Goal: Task Accomplishment & Management: Manage account settings

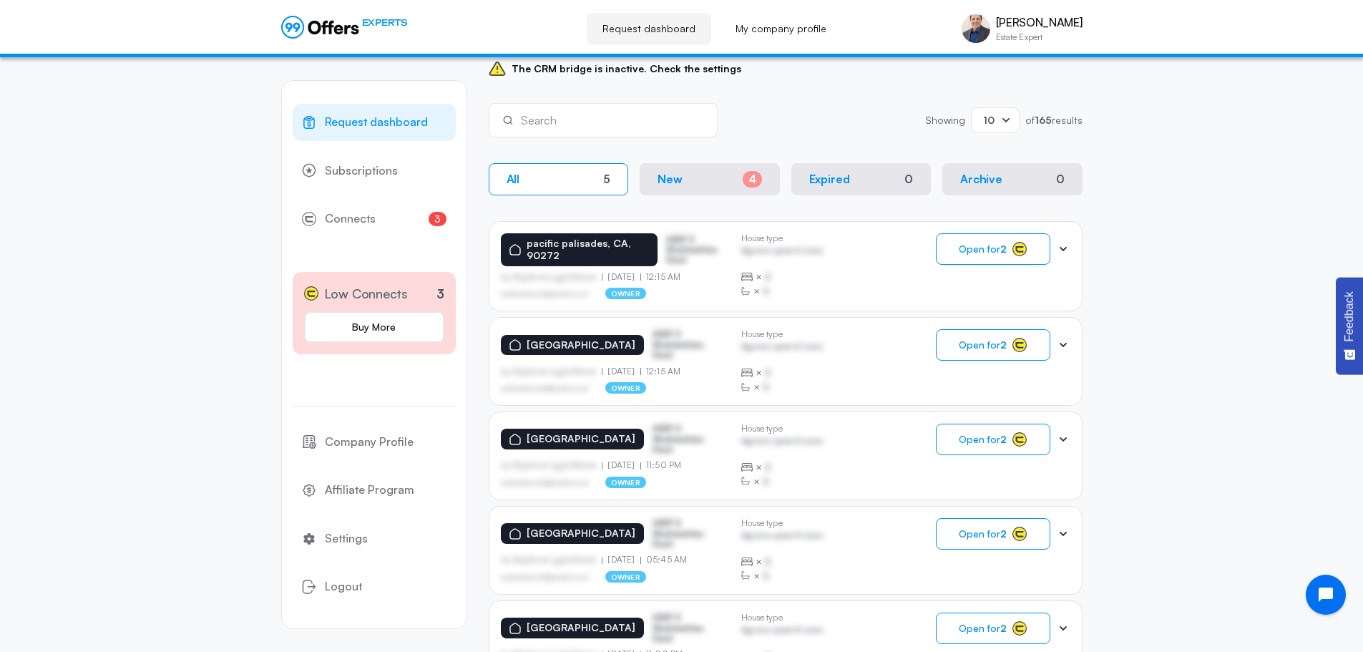
scroll to position [215, 0]
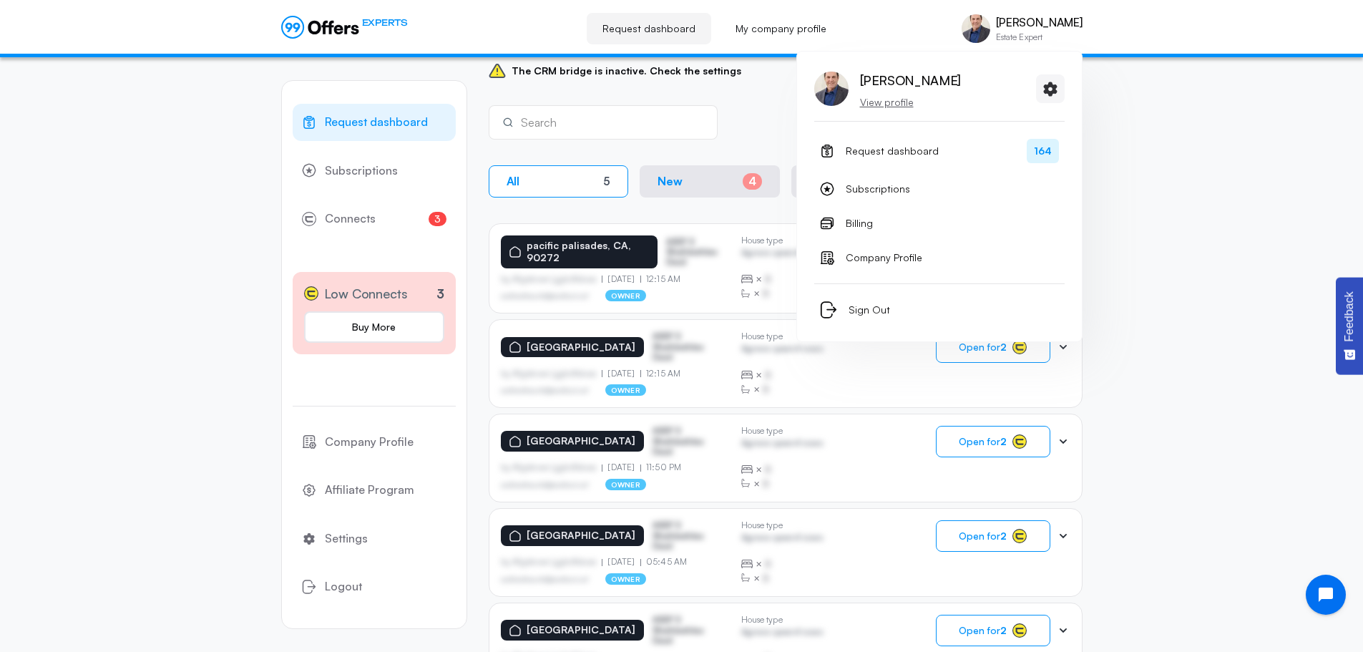
click at [893, 102] on p "View profile" at bounding box center [910, 102] width 101 height 14
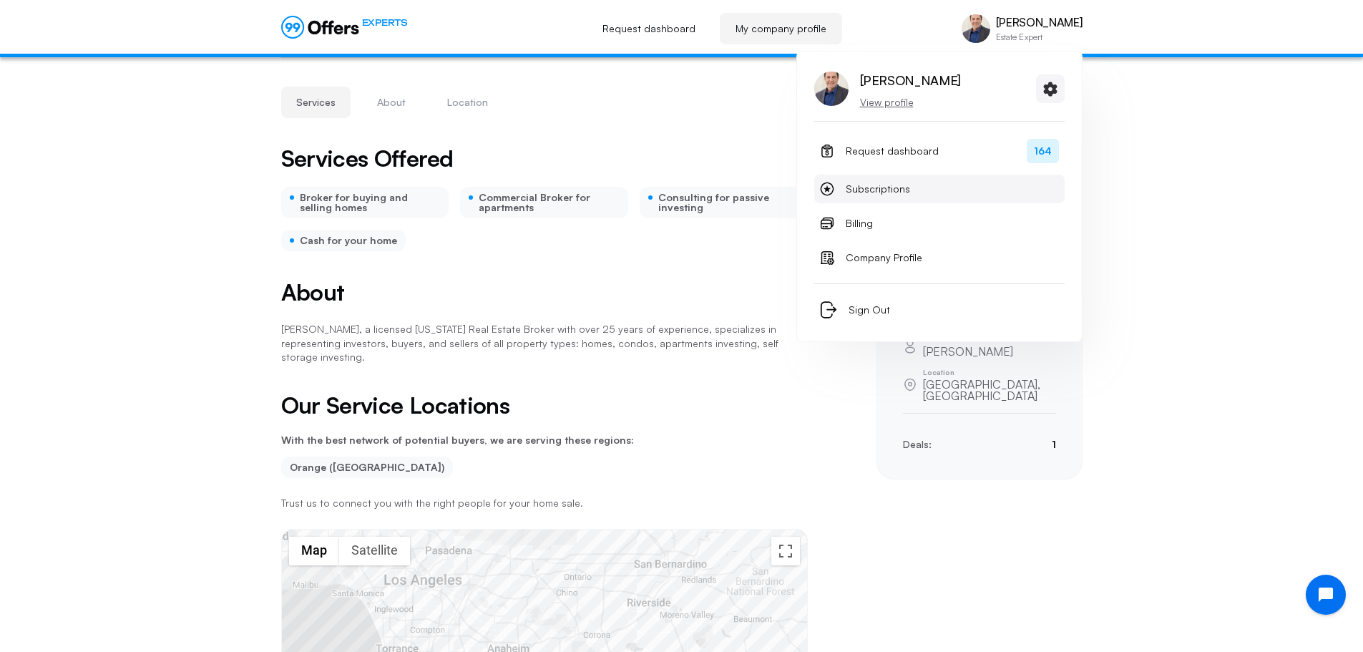
click at [893, 192] on span "Subscriptions" at bounding box center [878, 188] width 64 height 17
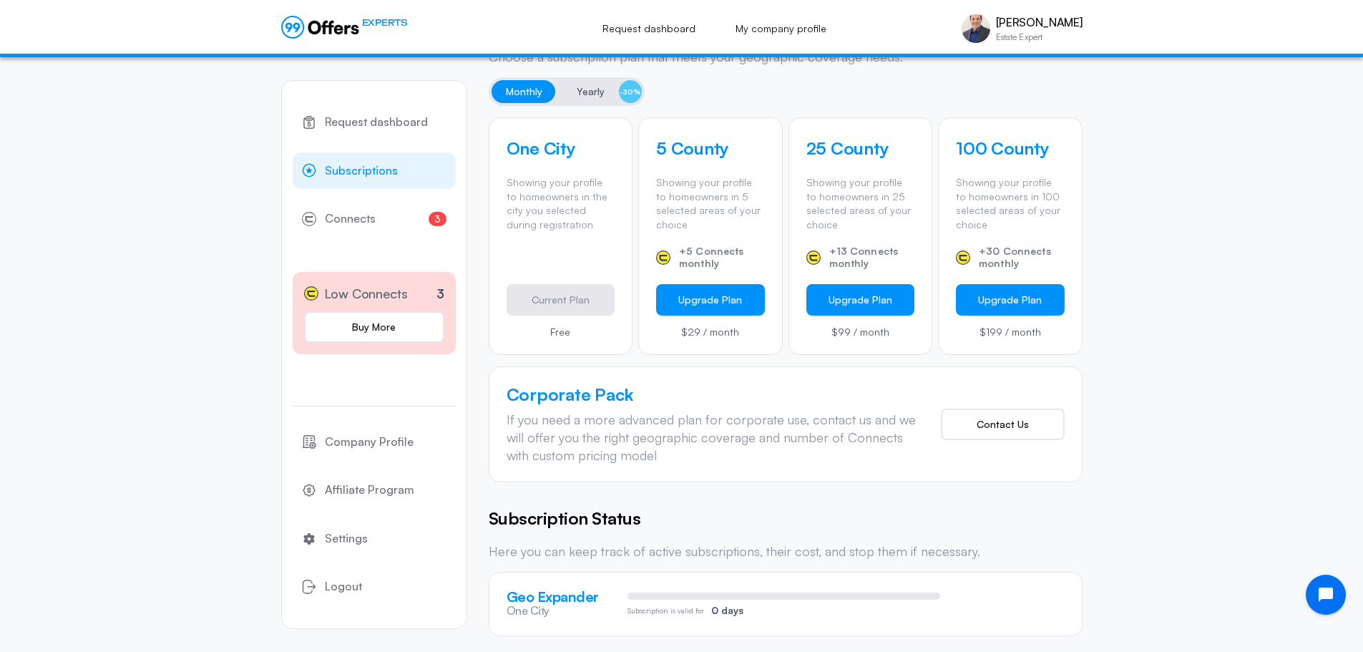
scroll to position [436, 0]
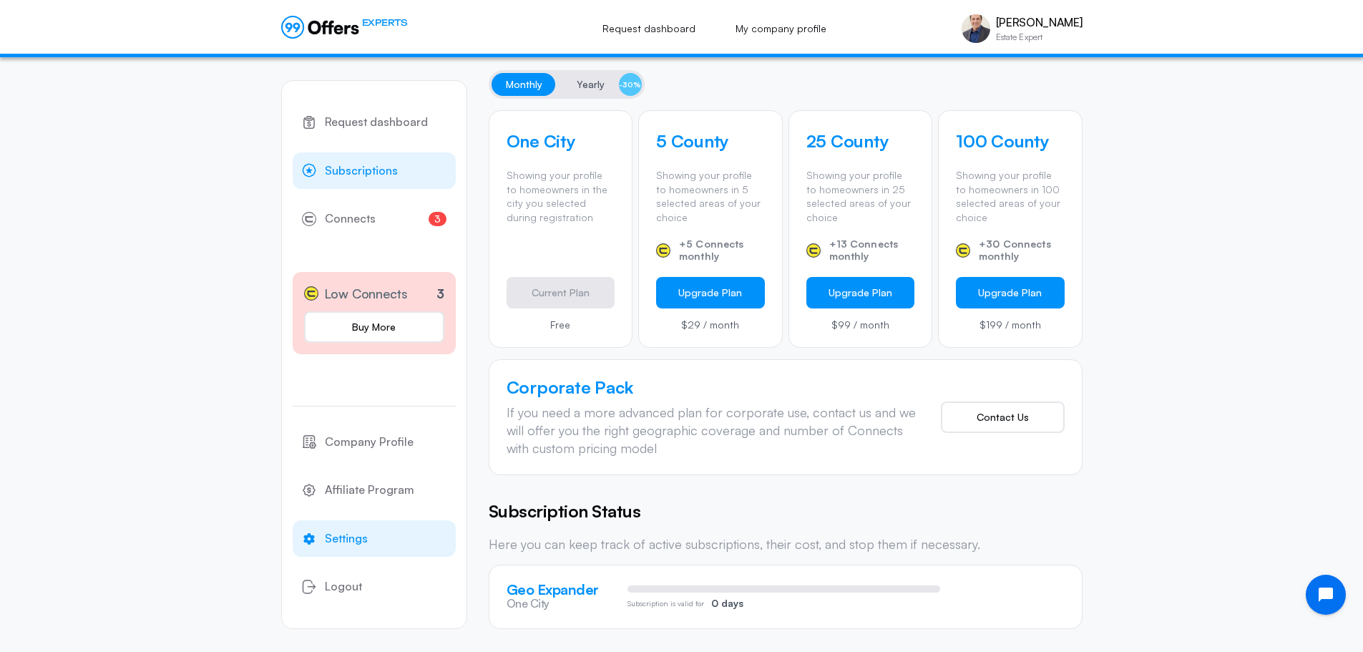
click at [354, 536] on span "Settings" at bounding box center [346, 538] width 43 height 19
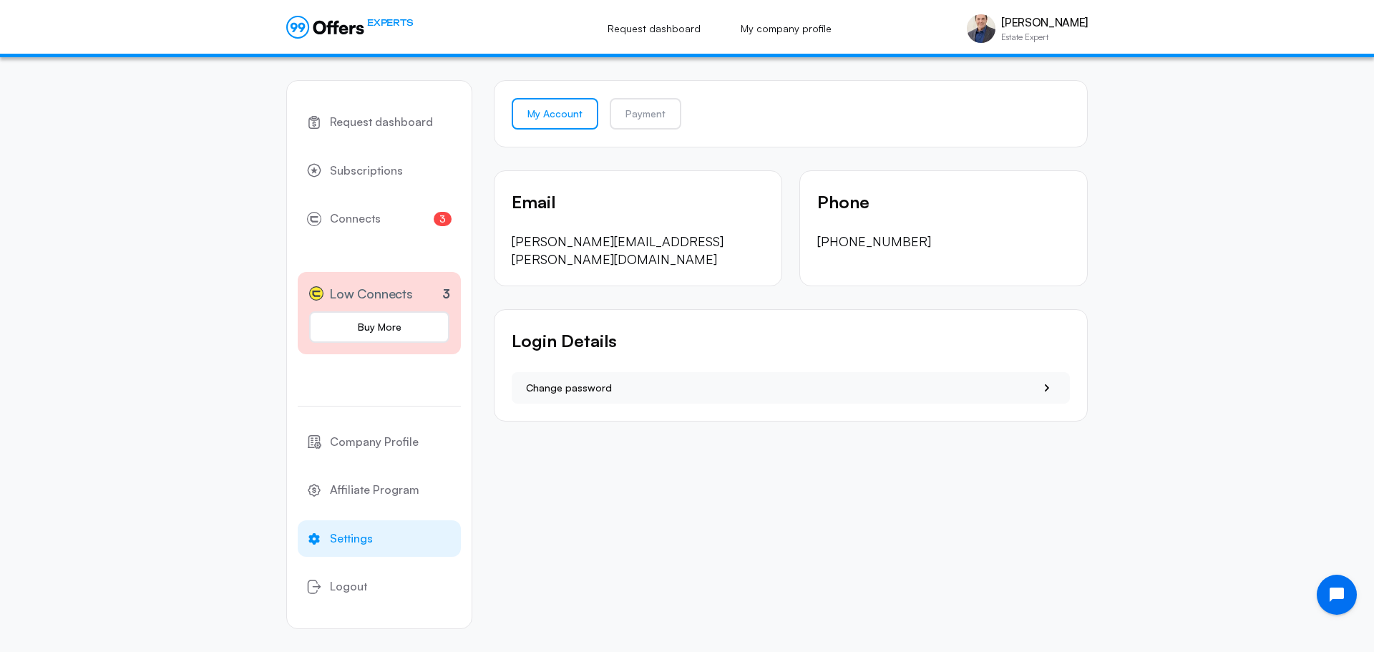
click at [673, 237] on p "[PERSON_NAME][EMAIL_ADDRESS][PERSON_NAME][DOMAIN_NAME]" at bounding box center [637, 250] width 253 height 36
click at [531, 204] on p "Email" at bounding box center [637, 201] width 253 height 27
click at [555, 243] on p "[PERSON_NAME][EMAIL_ADDRESS][PERSON_NAME][DOMAIN_NAME]" at bounding box center [637, 250] width 253 height 36
click at [660, 243] on p "[PERSON_NAME][EMAIL_ADDRESS][PERSON_NAME][DOMAIN_NAME]" at bounding box center [637, 250] width 253 height 36
click at [854, 240] on p "[PHONE_NUMBER]" at bounding box center [943, 241] width 253 height 18
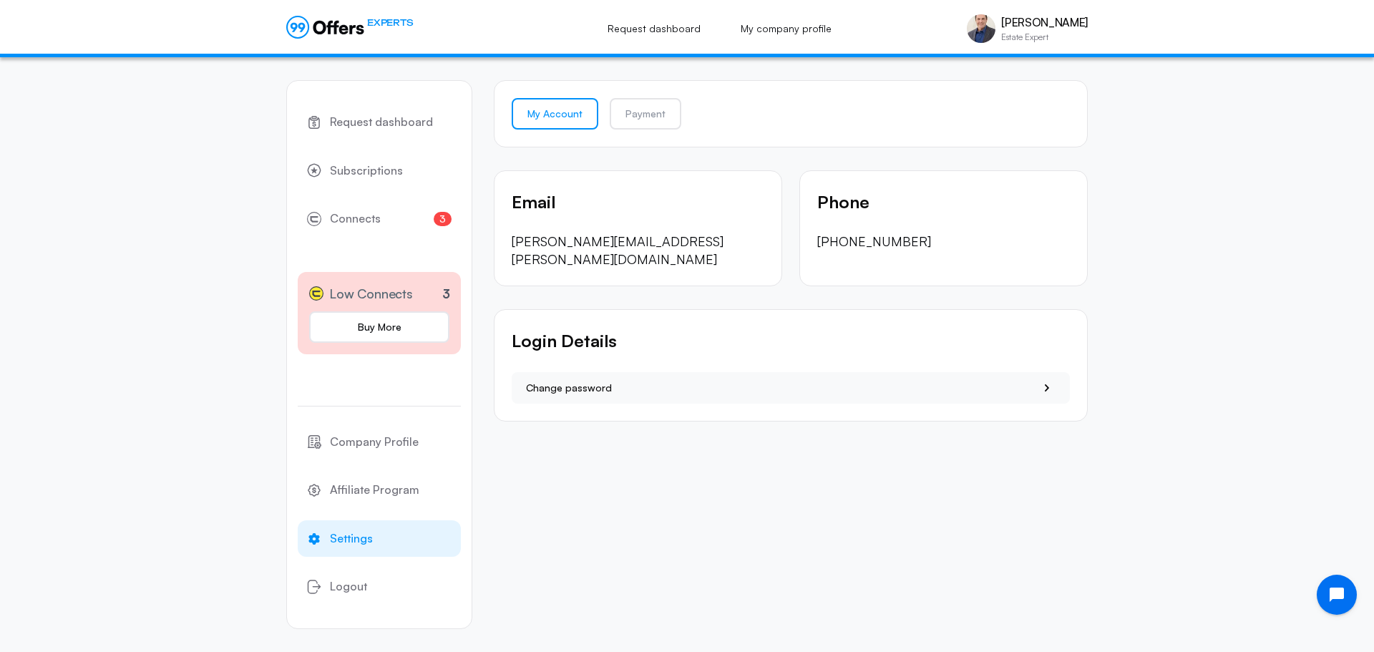
click at [560, 114] on link "My Account" at bounding box center [554, 113] width 87 height 31
click at [363, 441] on span "Company Profile" at bounding box center [374, 442] width 89 height 19
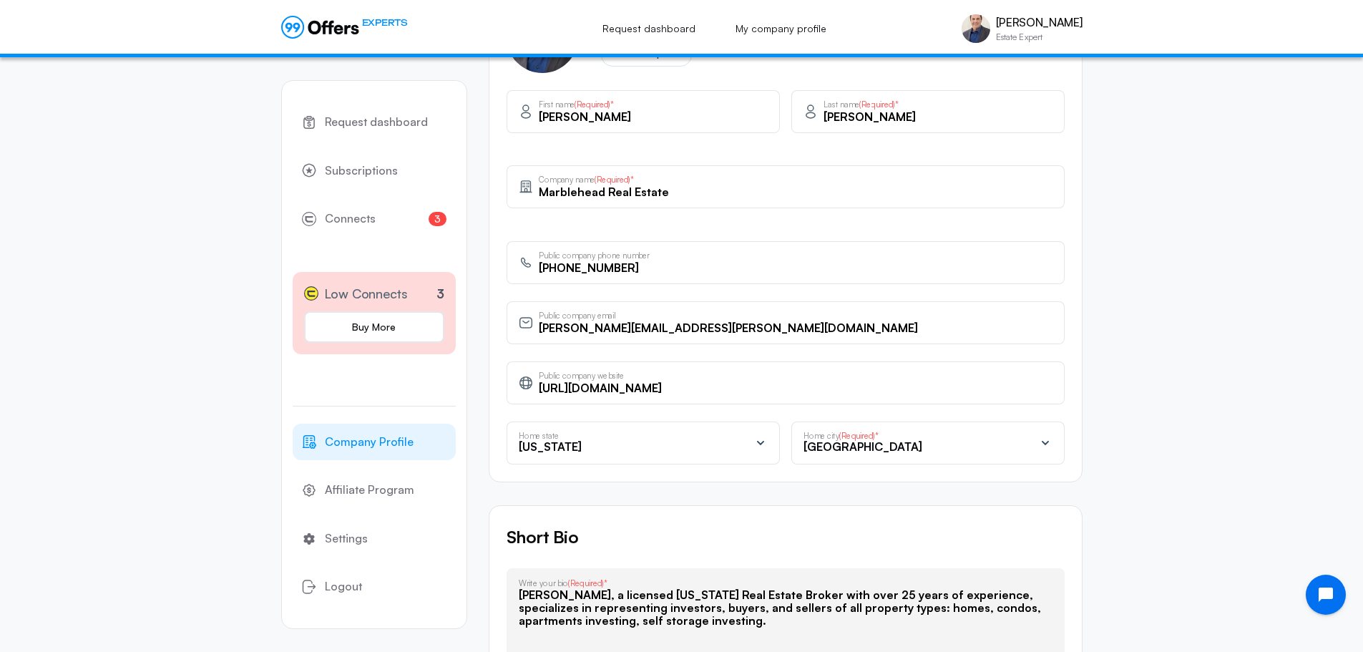
scroll to position [429, 0]
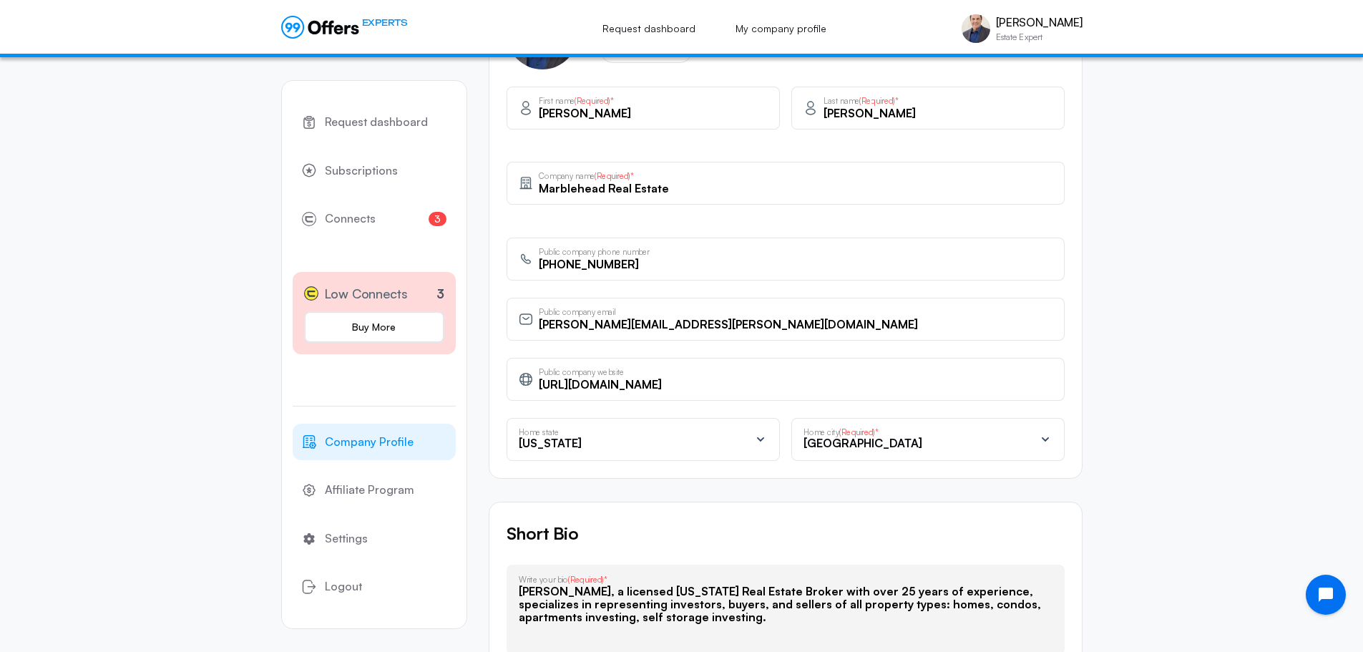
drag, startPoint x: 710, startPoint y: 332, endPoint x: 529, endPoint y: 325, distance: 181.8
click at [529, 325] on div "[PERSON_NAME][EMAIL_ADDRESS][PERSON_NAME][DOMAIN_NAME] Public company email" at bounding box center [785, 319] width 558 height 43
drag, startPoint x: 708, startPoint y: 386, endPoint x: 530, endPoint y: 388, distance: 178.1
click at [530, 389] on div "[URL][DOMAIN_NAME] Public company website" at bounding box center [785, 379] width 558 height 43
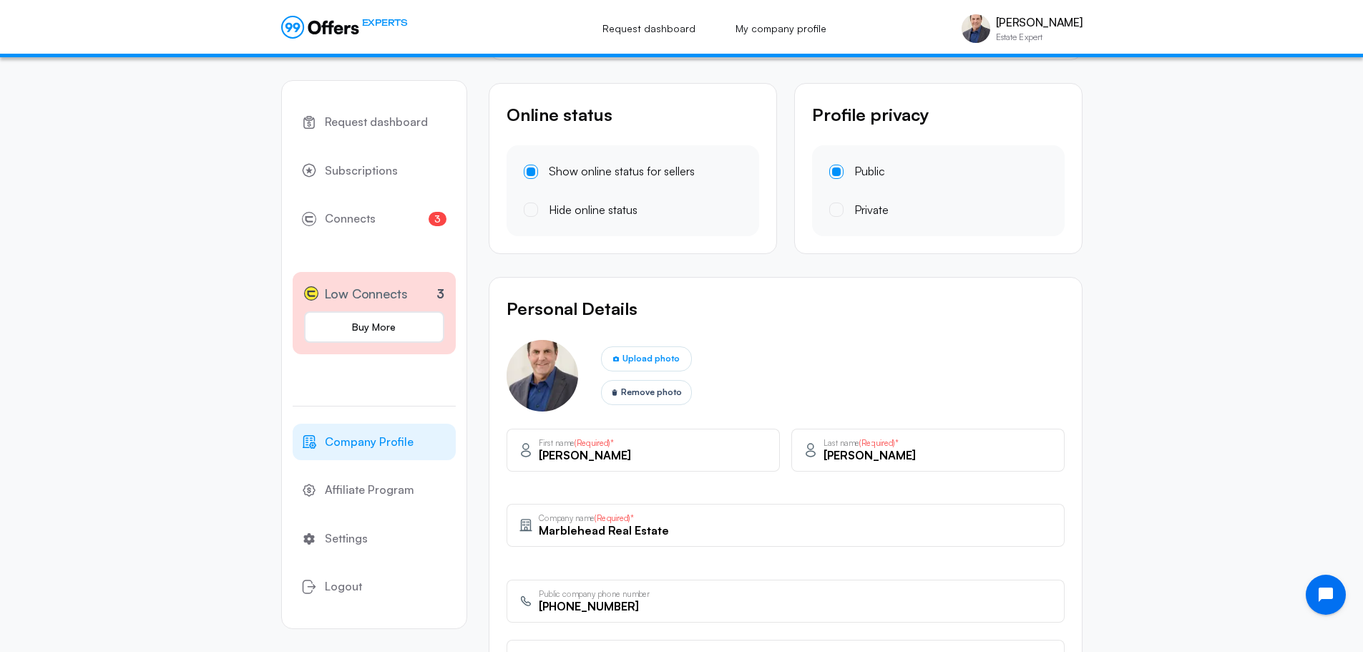
scroll to position [72, 0]
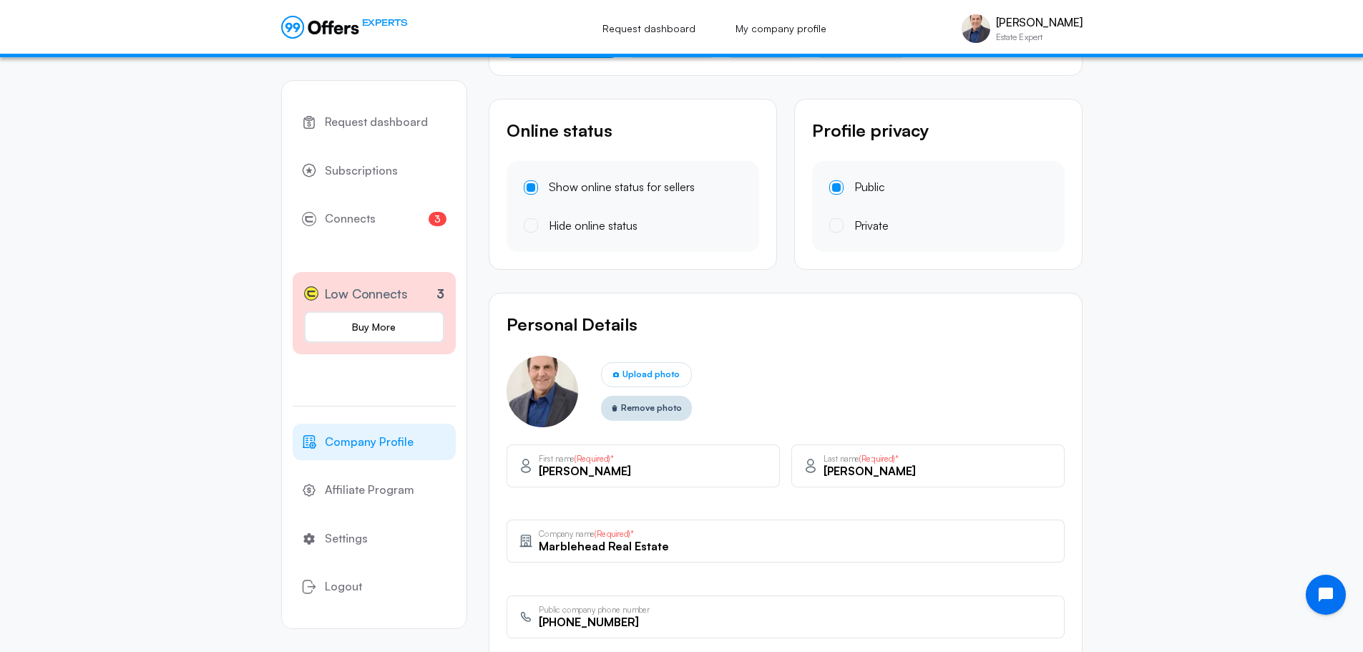
click at [658, 407] on span "Remove photo" at bounding box center [651, 408] width 61 height 14
click at [837, 226] on span at bounding box center [836, 225] width 4 height 4
click at [0, 0] on input "Private" at bounding box center [0, 0] width 0 height 0
click at [532, 223] on span at bounding box center [531, 225] width 4 height 4
click at [0, 0] on input "Hide online status" at bounding box center [0, 0] width 0 height 0
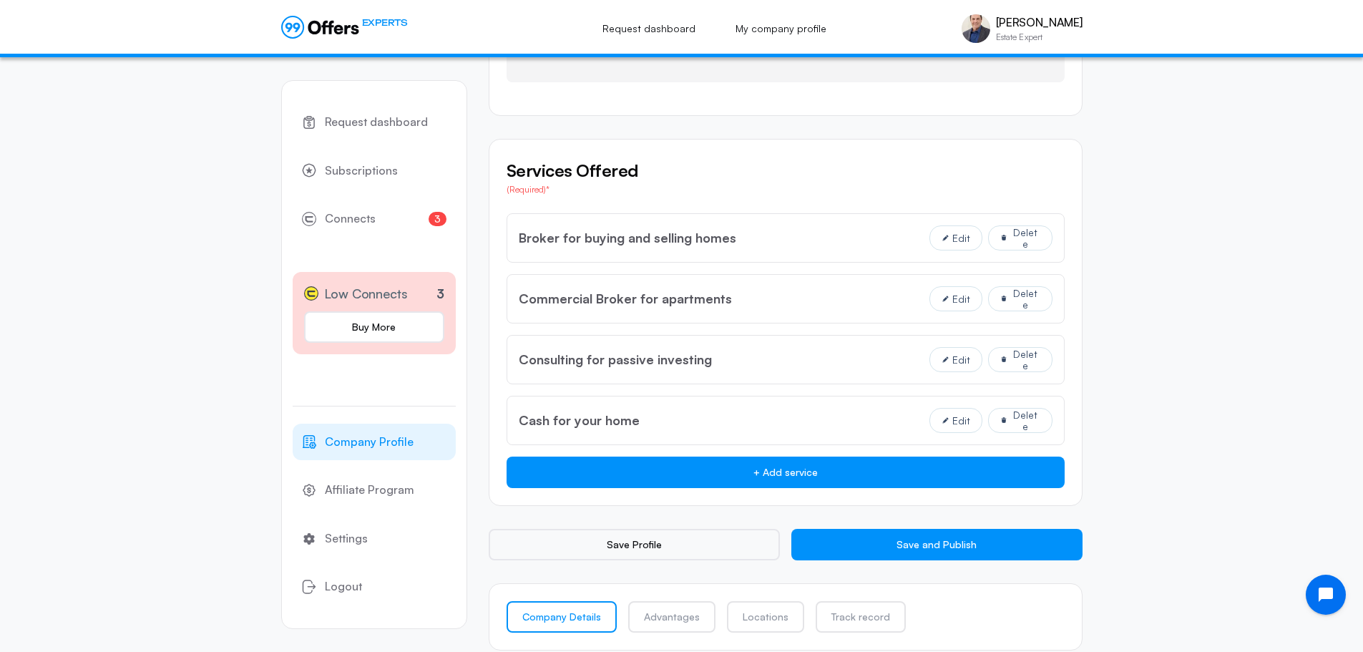
scroll to position [1023, 0]
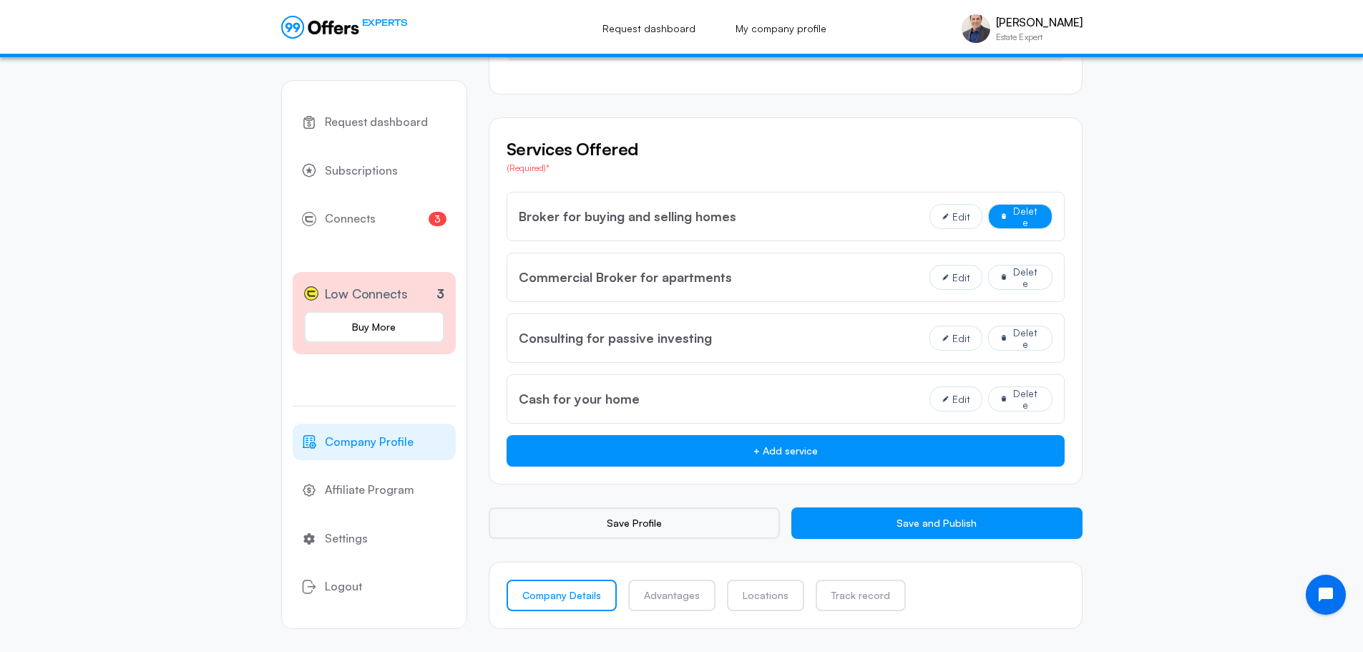
click at [1019, 220] on span "Delete" at bounding box center [1024, 216] width 29 height 23
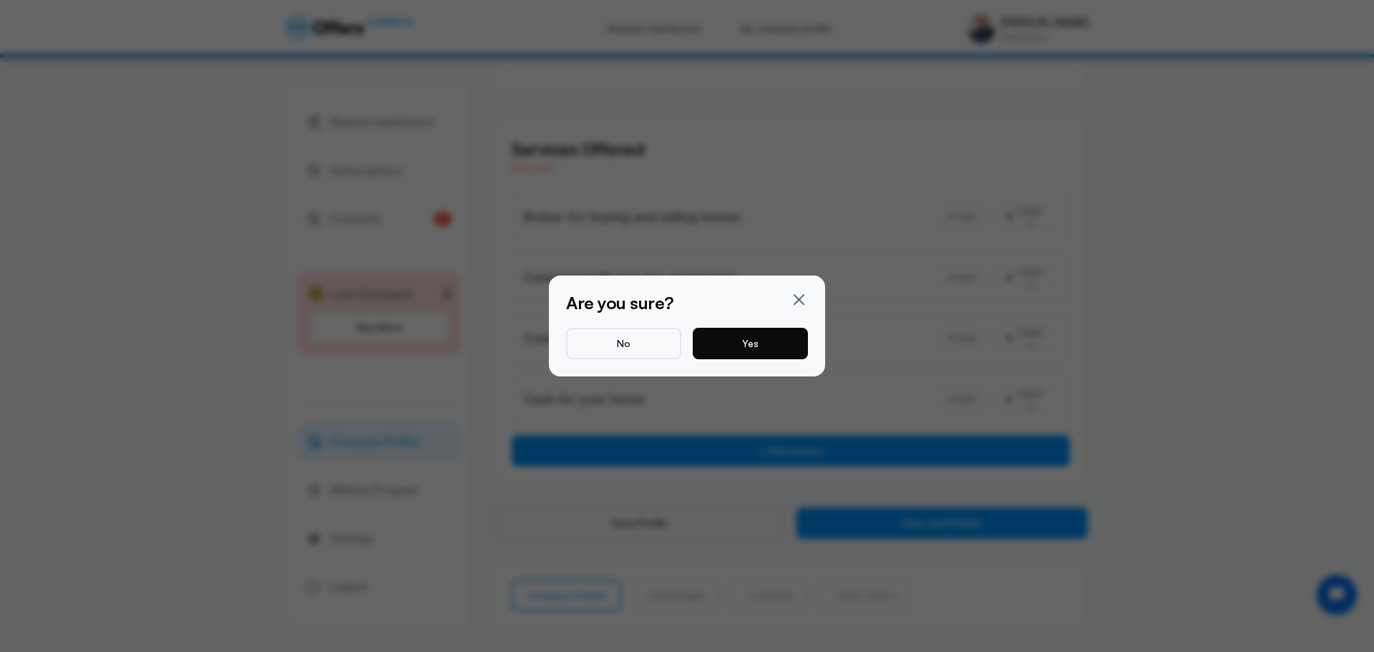
click at [777, 342] on button "Yes" at bounding box center [749, 343] width 115 height 31
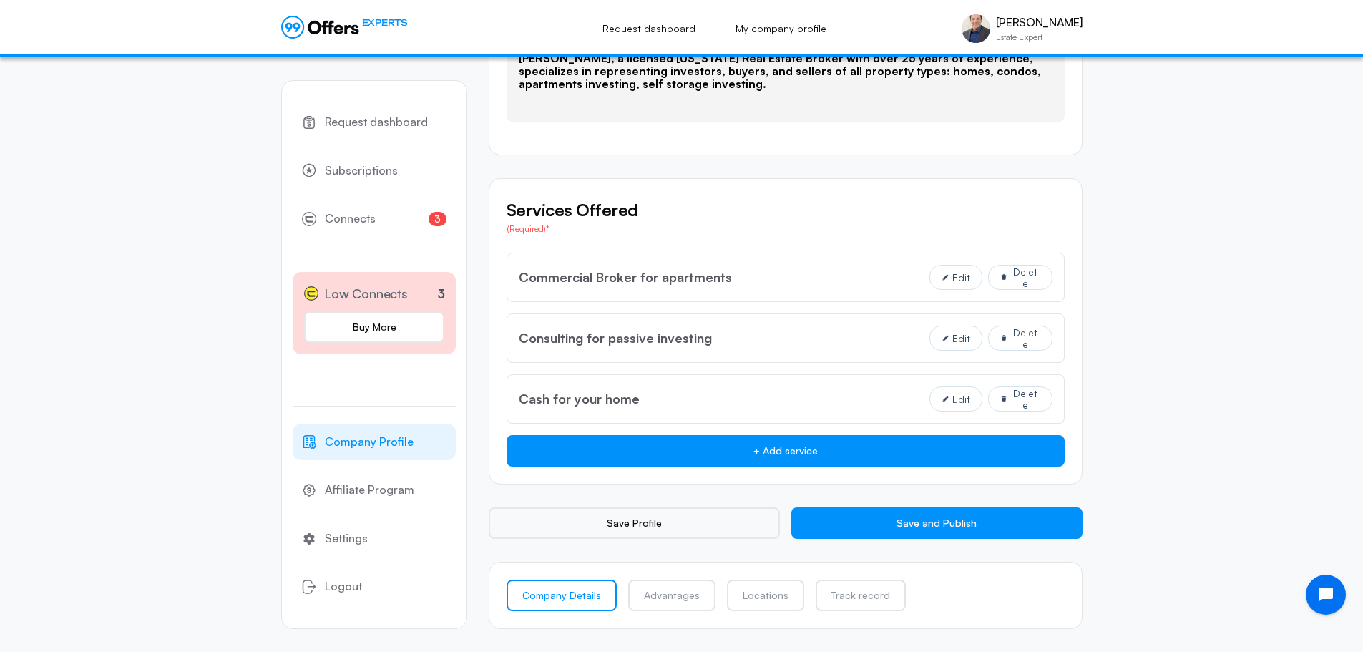
scroll to position [962, 0]
click at [1019, 280] on span "Delete" at bounding box center [1024, 277] width 29 height 23
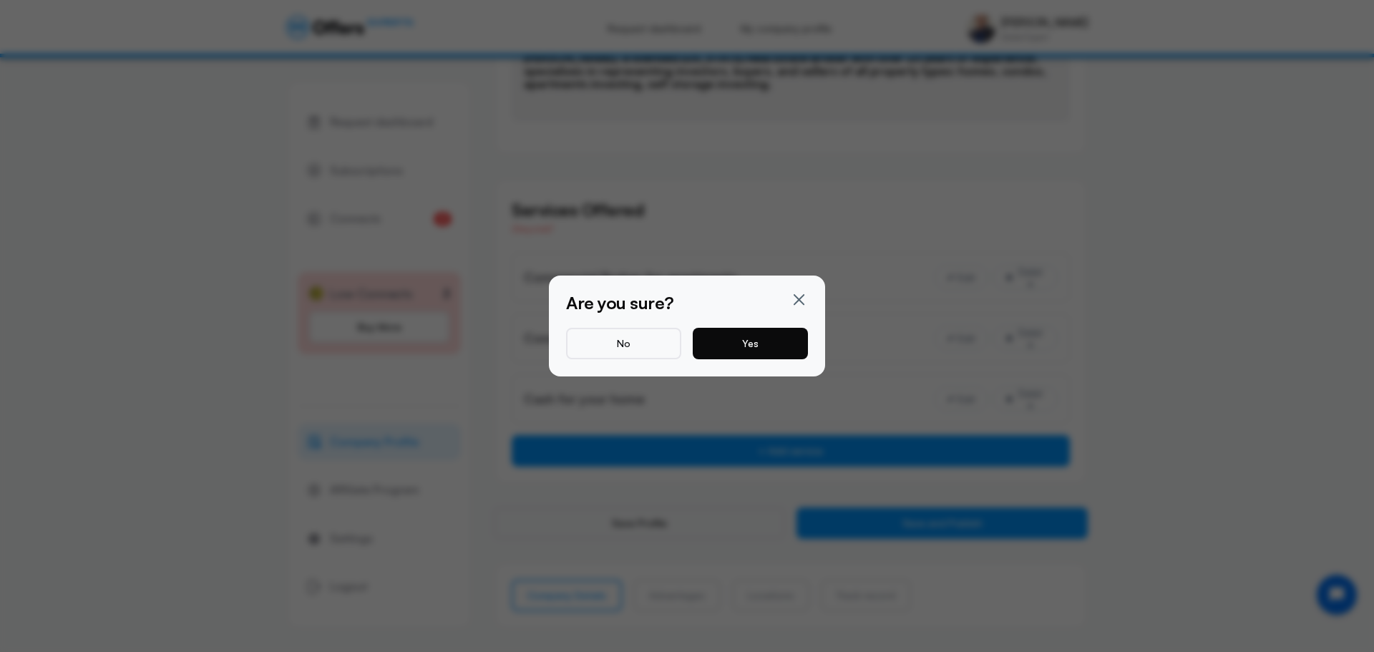
click at [772, 338] on button "Yes" at bounding box center [749, 343] width 115 height 31
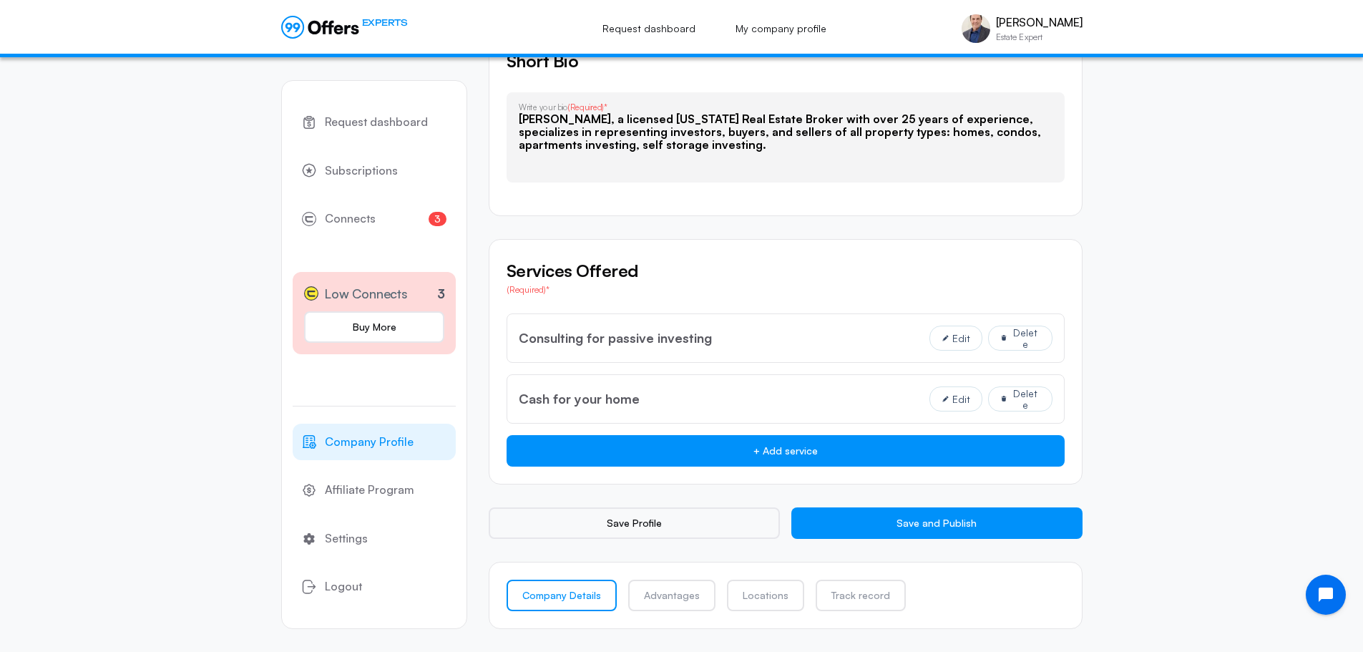
scroll to position [901, 0]
click at [1012, 341] on span "Delete" at bounding box center [1024, 338] width 29 height 23
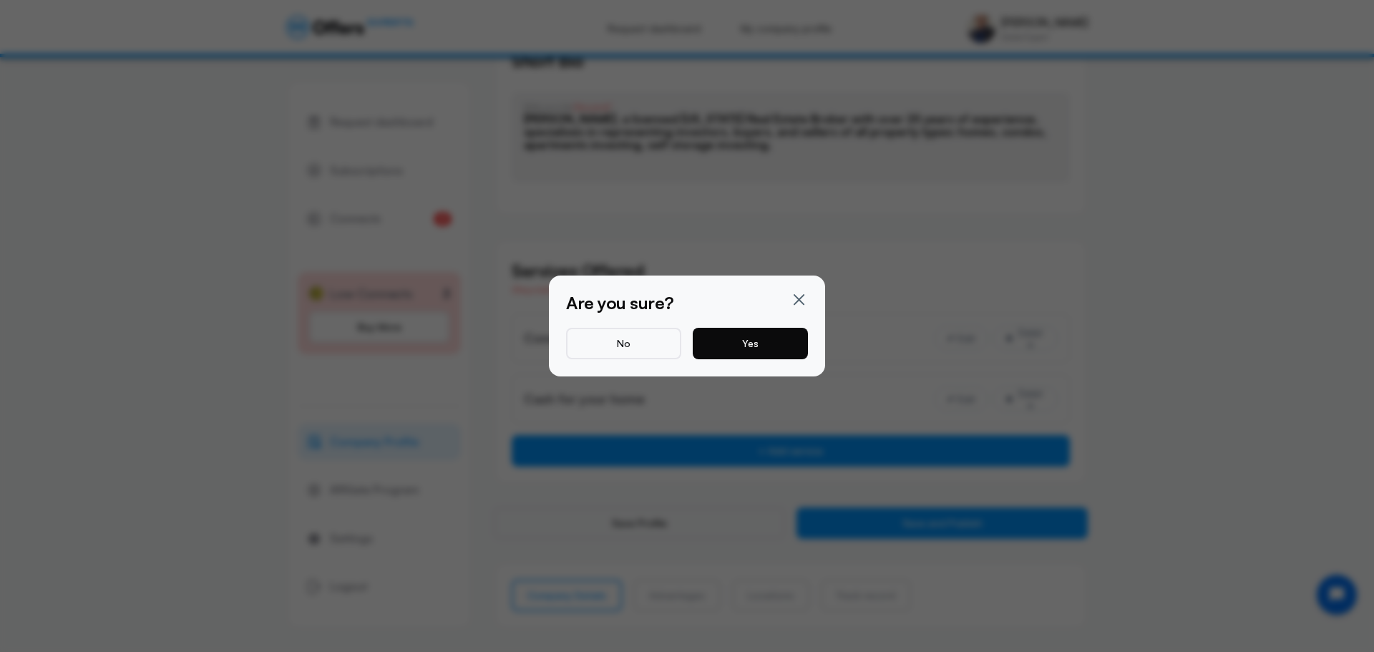
click at [763, 343] on button "Yes" at bounding box center [749, 343] width 115 height 31
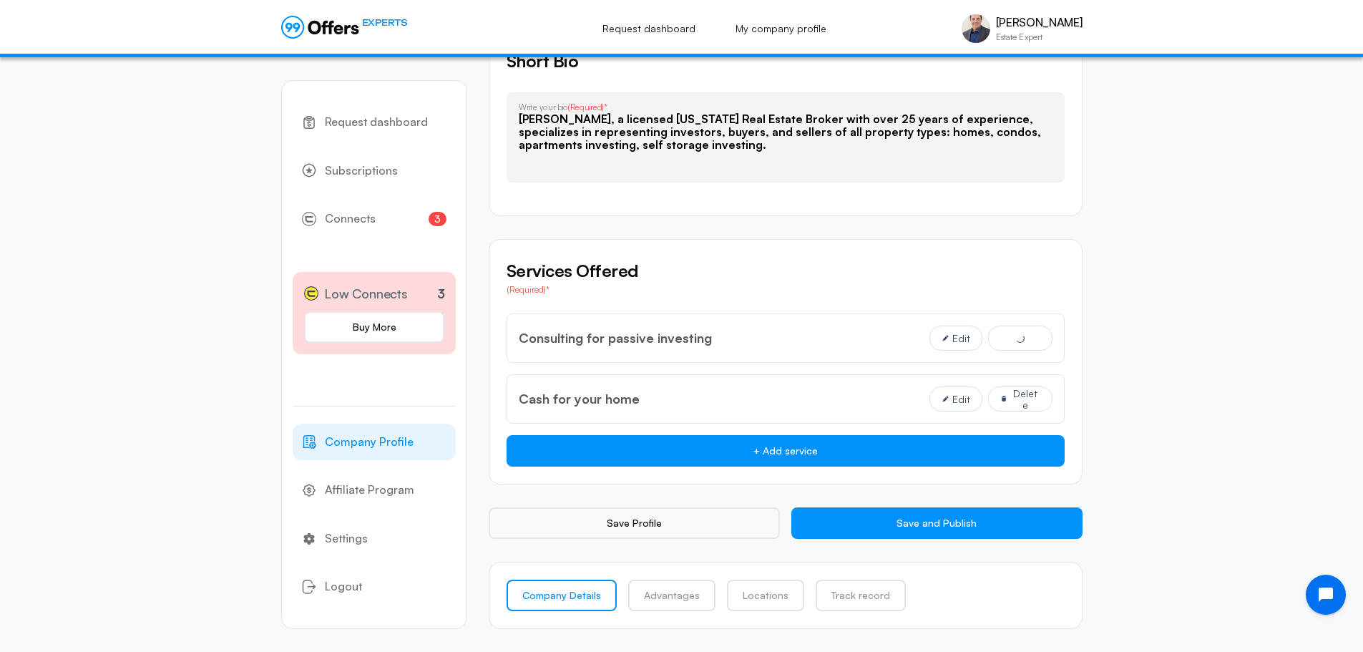
scroll to position [841, 0]
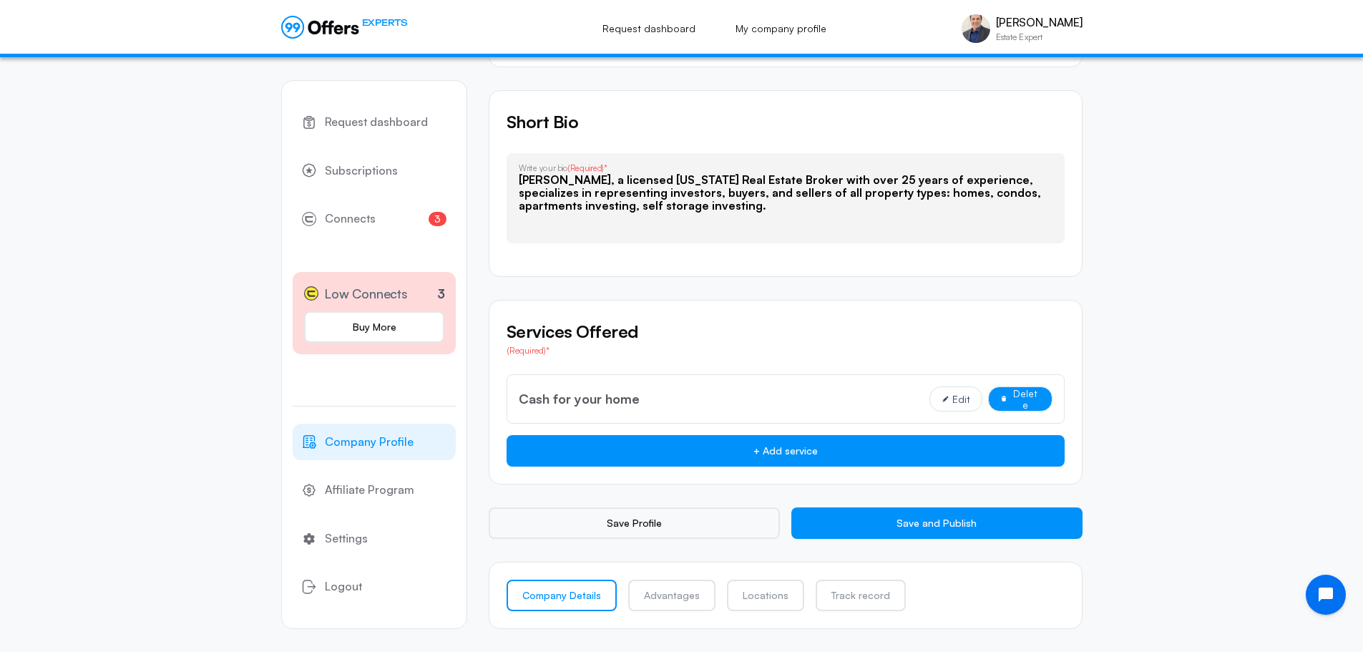
click at [1022, 401] on span "Delete" at bounding box center [1024, 399] width 29 height 23
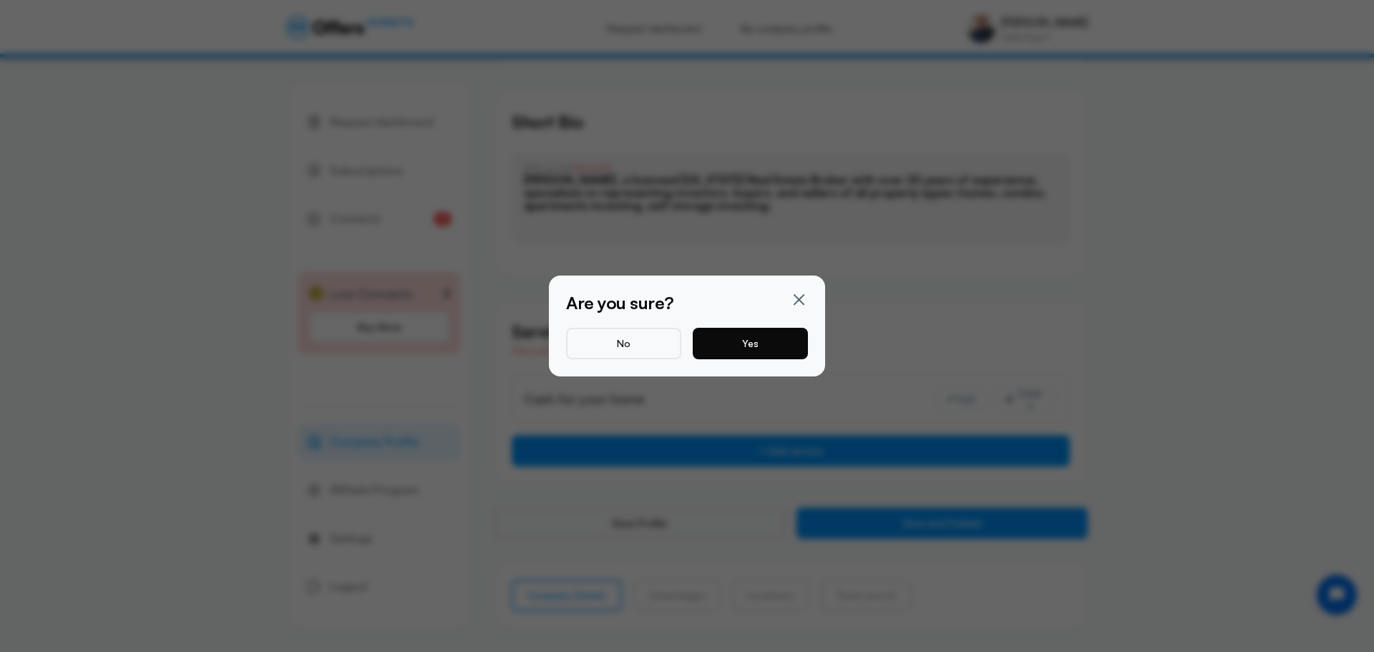
click at [756, 348] on button "Yes" at bounding box center [749, 343] width 115 height 31
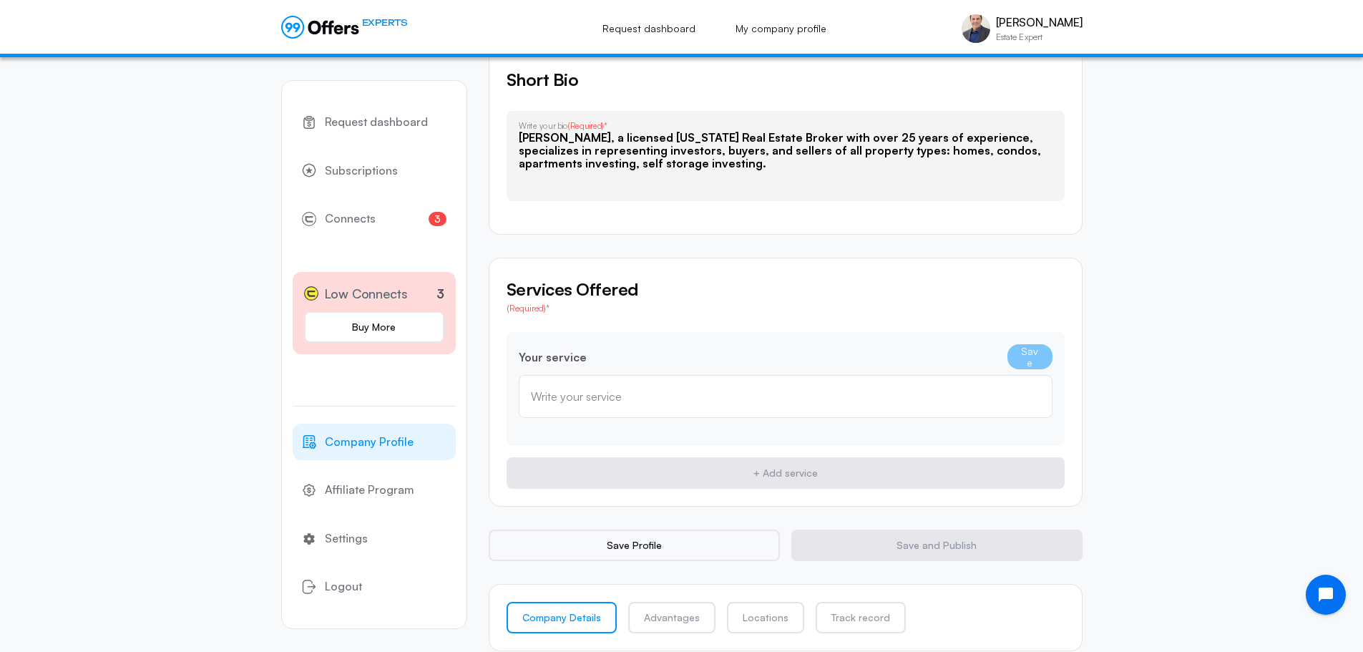
scroll to position [905, 0]
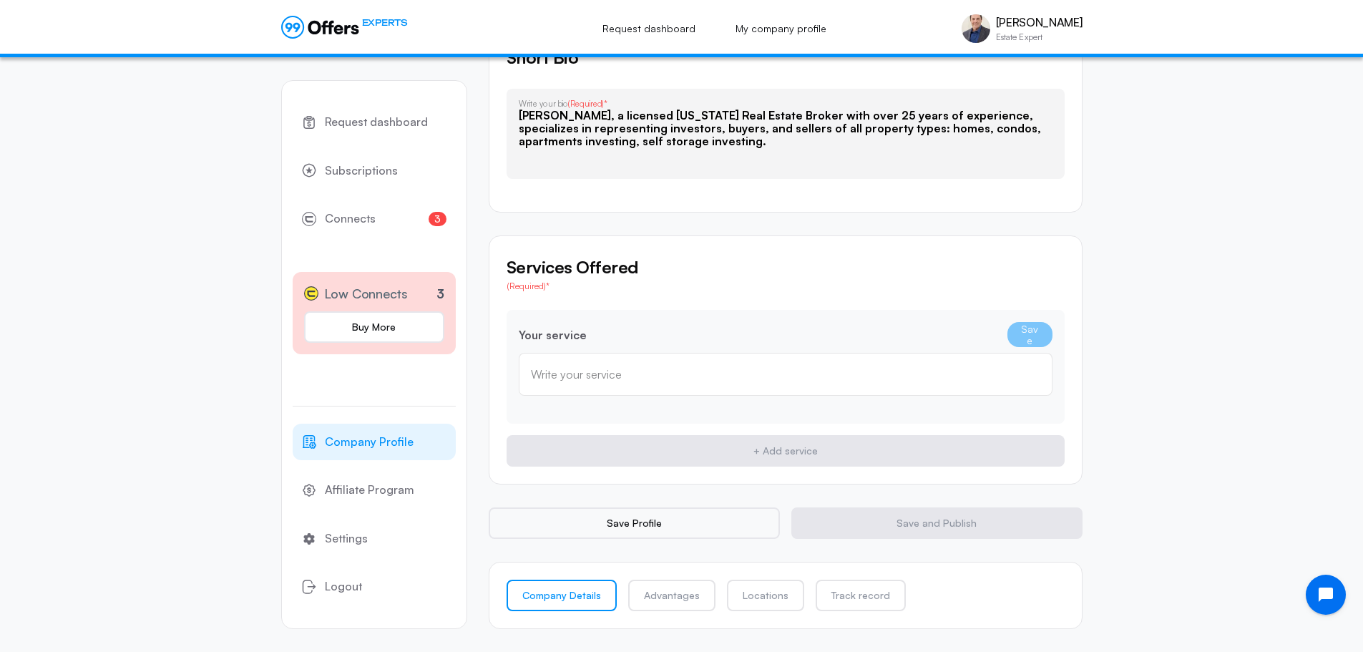
click at [631, 374] on input "text" at bounding box center [785, 374] width 509 height 16
type input "none"
click at [1031, 340] on button "Save" at bounding box center [1029, 334] width 45 height 25
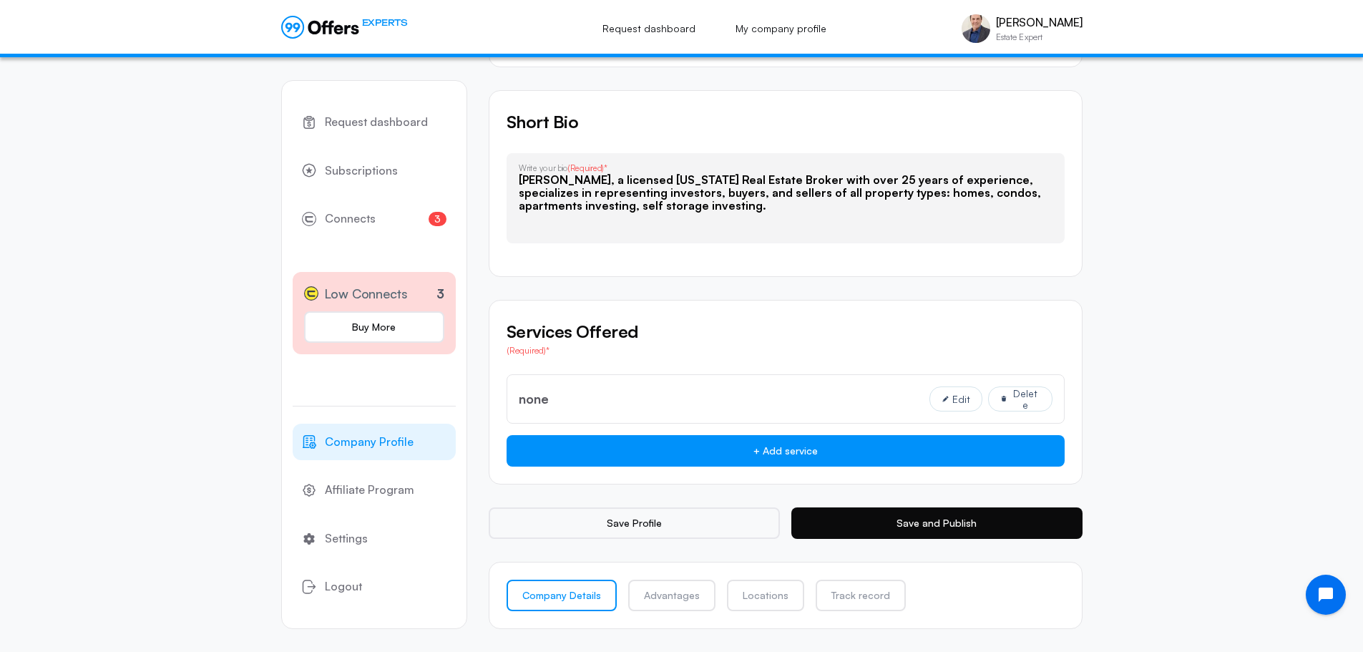
click at [913, 527] on button "Save and Publish" at bounding box center [936, 522] width 291 height 31
